Goal: Book appointment/travel/reservation

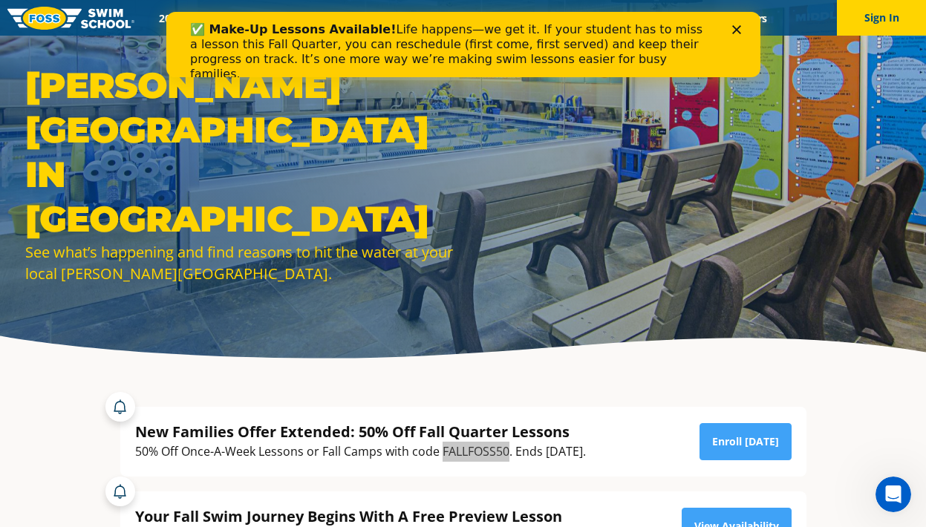
click at [741, 32] on div "Close" at bounding box center [738, 29] width 15 height 9
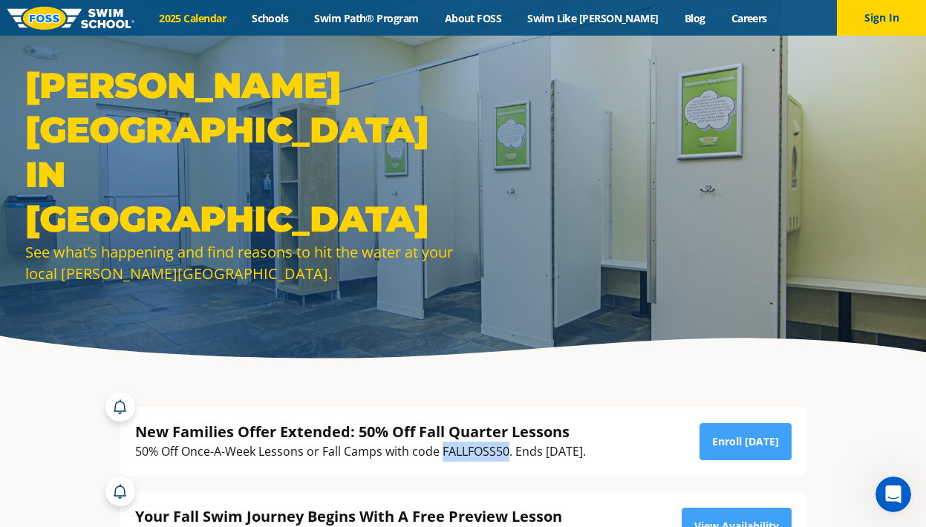
click at [203, 23] on link "2025 Calendar" at bounding box center [192, 18] width 93 height 14
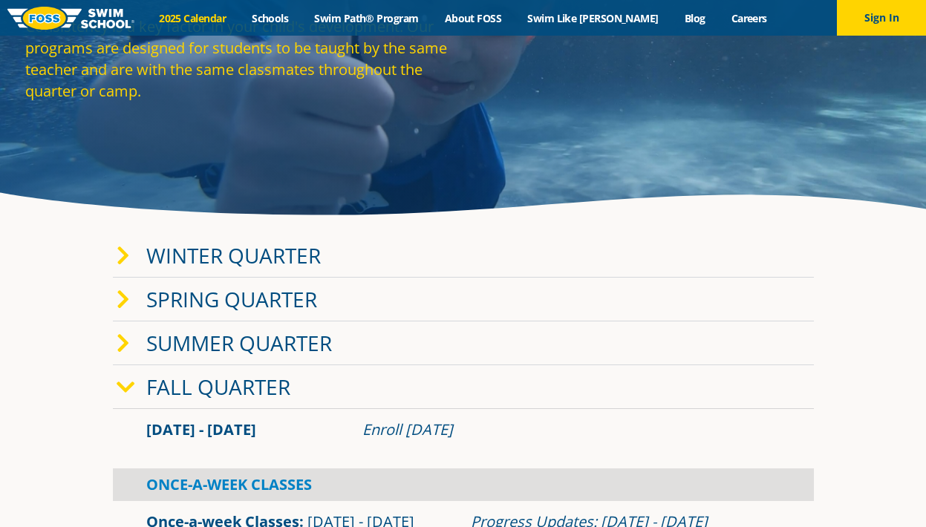
scroll to position [148, 0]
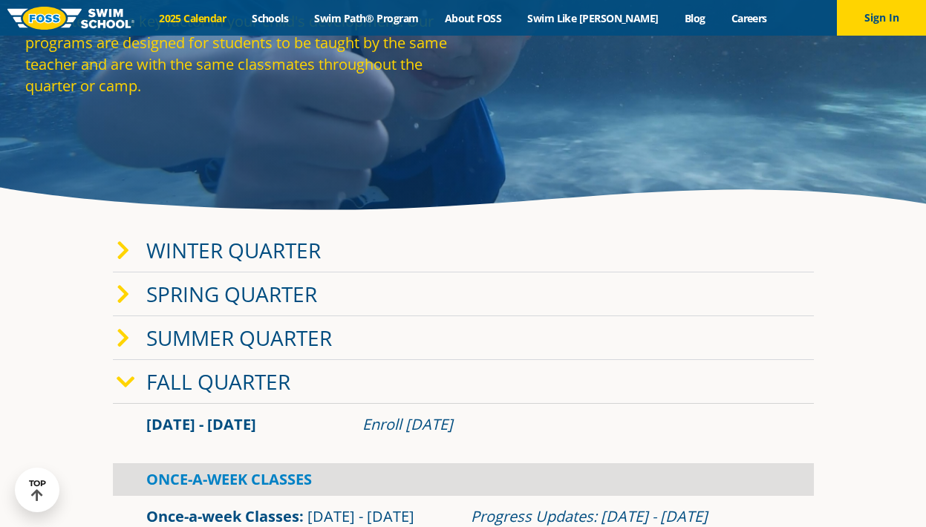
click at [263, 255] on link "Winter Quarter" at bounding box center [233, 250] width 174 height 28
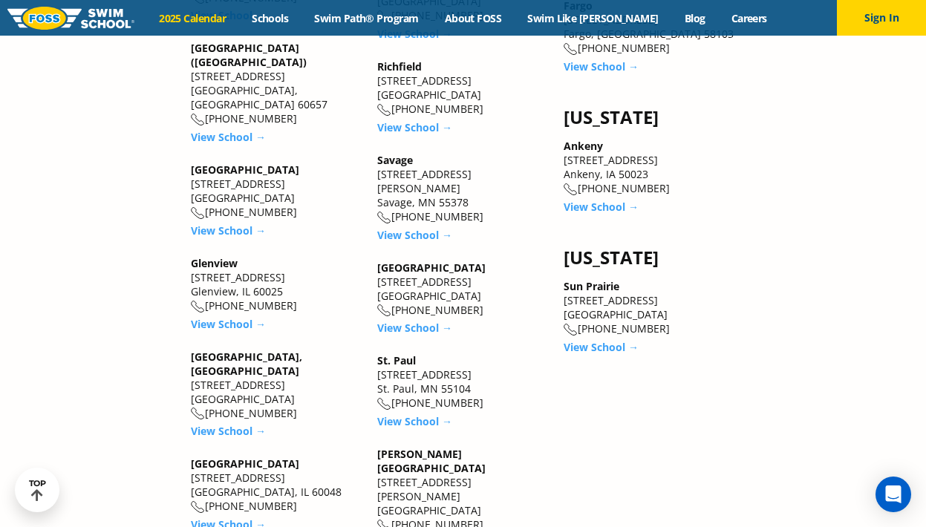
scroll to position [2376, 0]
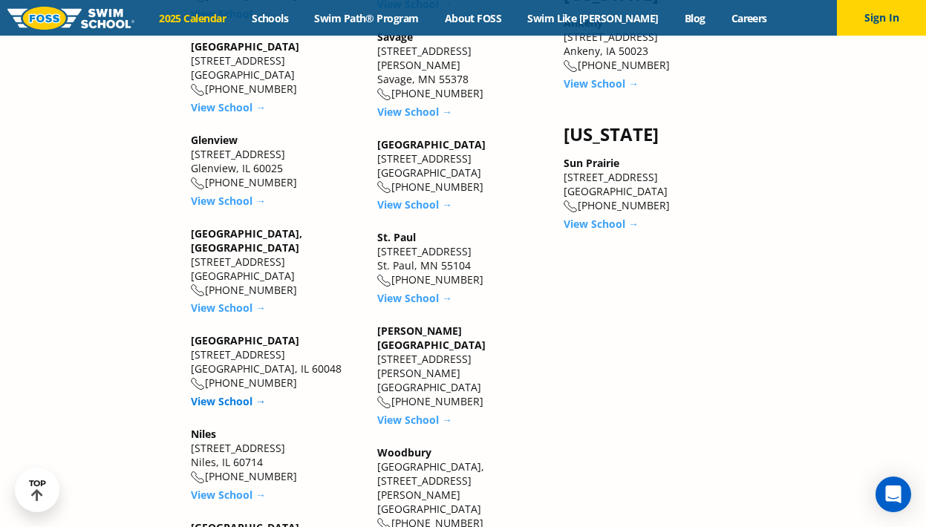
click at [228, 394] on link "View School →" at bounding box center [228, 401] width 75 height 14
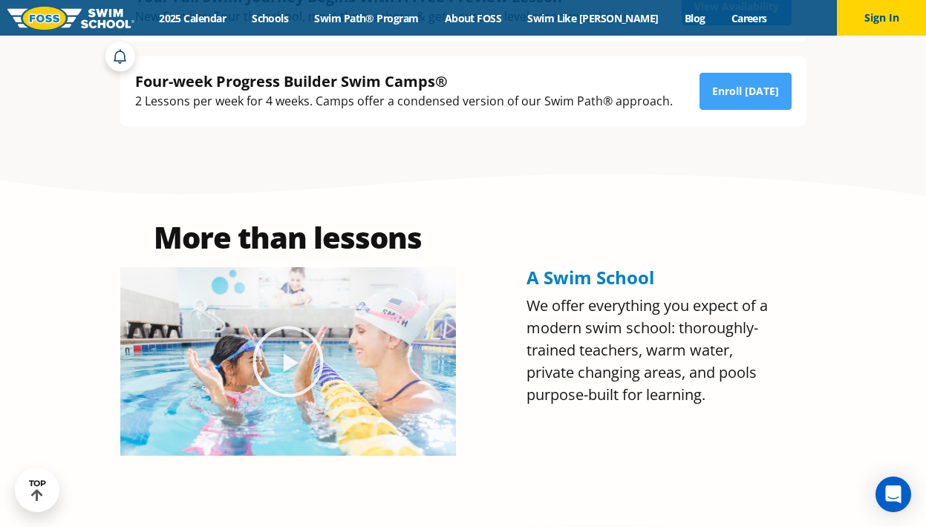
scroll to position [148, 0]
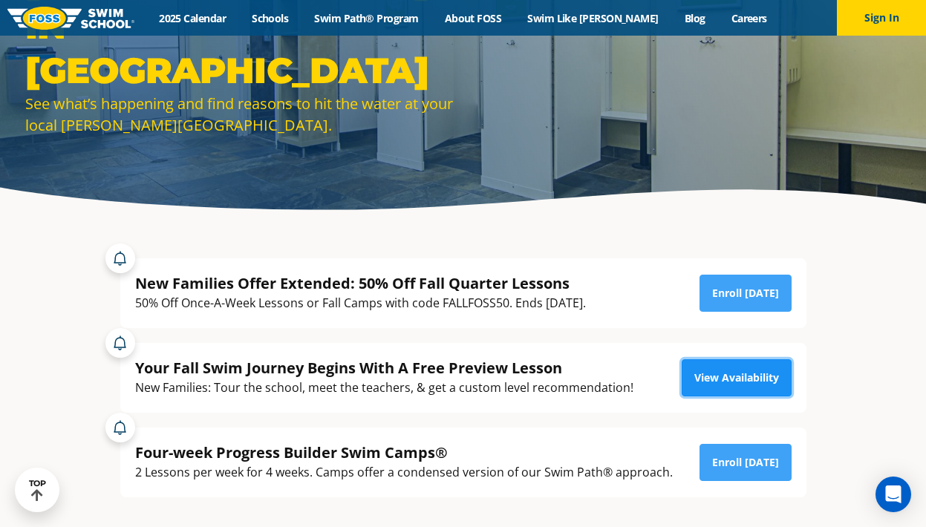
click at [758, 381] on link "View Availability" at bounding box center [737, 377] width 110 height 37
